Goal: Task Accomplishment & Management: Use online tool/utility

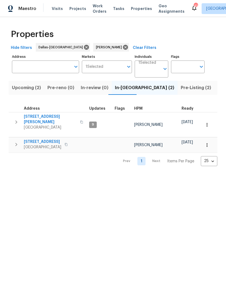
click at [16, 121] on icon "button" at bounding box center [16, 122] width 2 height 3
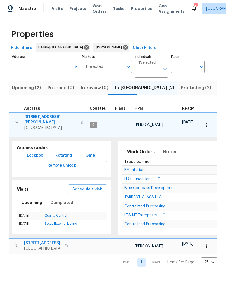
click at [164, 148] on span "Notes" at bounding box center [169, 152] width 13 height 8
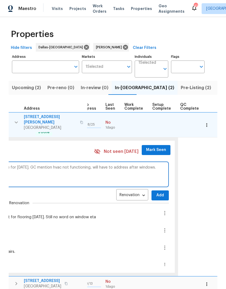
scroll to position [0, 252]
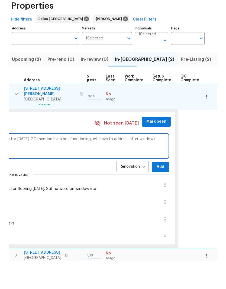
type textarea "Window vendor finally responded. ETA is [DATE]. Flooring confirmed schedule for…"
click at [156, 192] on span "Add" at bounding box center [160, 195] width 9 height 7
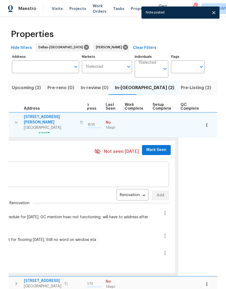
click at [147, 147] on span "Mark Seen" at bounding box center [156, 150] width 20 height 7
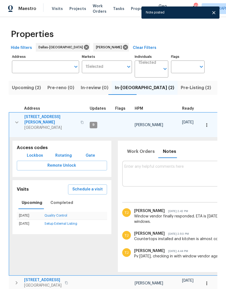
scroll to position [0, 0]
click at [16, 114] on button "button" at bounding box center [16, 122] width 11 height 16
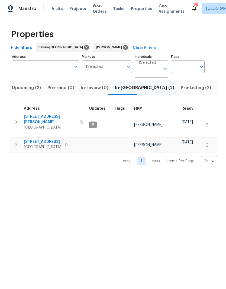
click at [20, 139] on button "button" at bounding box center [16, 144] width 11 height 11
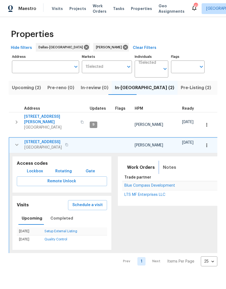
click at [163, 164] on span "Notes" at bounding box center [169, 168] width 13 height 8
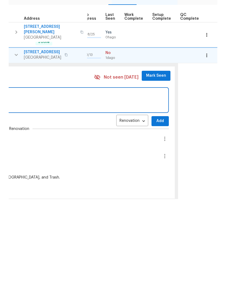
scroll to position [0, 252]
type textarea "Messaged vendor about foundation report. No docs yet"
click at [156, 208] on span "Add" at bounding box center [160, 211] width 9 height 7
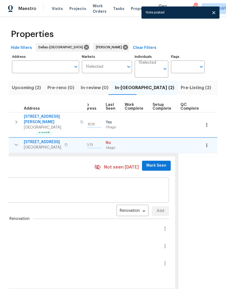
click at [149, 163] on span "Mark Seen" at bounding box center [156, 166] width 20 height 7
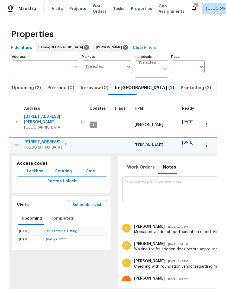
scroll to position [0, 0]
click at [18, 119] on icon "button" at bounding box center [16, 122] width 6 height 6
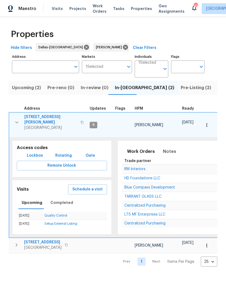
click at [18, 119] on icon "button" at bounding box center [17, 122] width 6 height 6
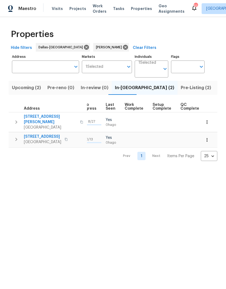
scroll to position [0, 251]
click at [25, 88] on span "Upcoming (2)" at bounding box center [26, 88] width 29 height 8
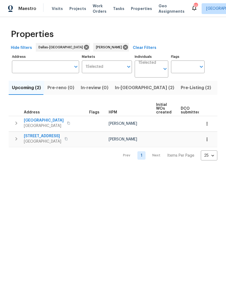
click at [17, 124] on icon "button" at bounding box center [16, 123] width 6 height 6
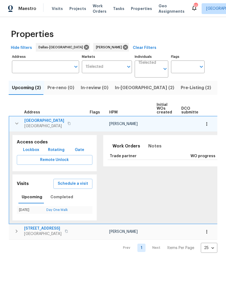
click at [17, 122] on icon "button" at bounding box center [17, 123] width 6 height 6
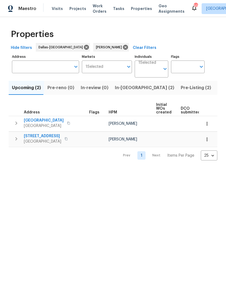
click at [217, 85] on span "Listed (11)" at bounding box center [227, 88] width 21 height 8
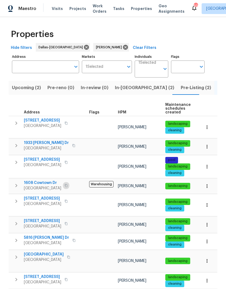
click at [66, 182] on button "button" at bounding box center [66, 186] width 6 height 8
